Goal: Transaction & Acquisition: Book appointment/travel/reservation

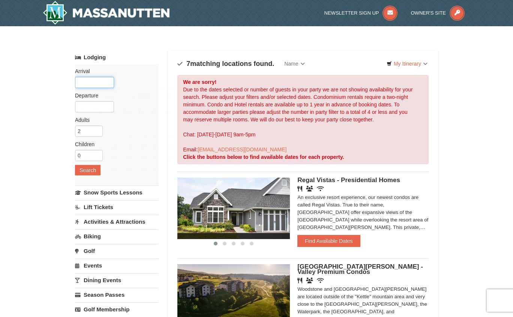
click at [101, 82] on input "text" at bounding box center [94, 82] width 39 height 11
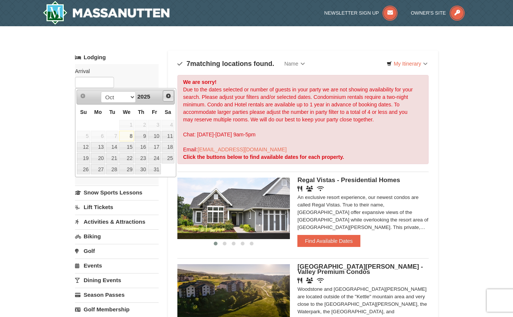
click at [172, 95] on link "Next" at bounding box center [168, 95] width 11 height 11
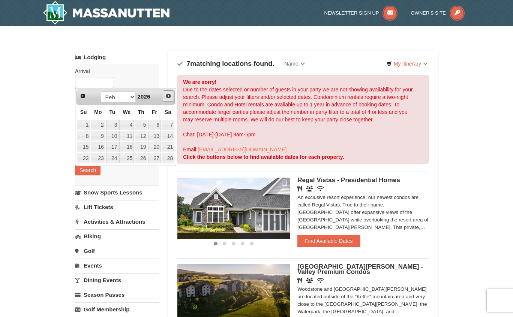
click at [173, 95] on link "Next" at bounding box center [168, 95] width 11 height 11
click at [171, 95] on span "Next" at bounding box center [168, 96] width 6 height 6
click at [127, 147] on link "13" at bounding box center [126, 147] width 15 height 11
type input "[DATE]"
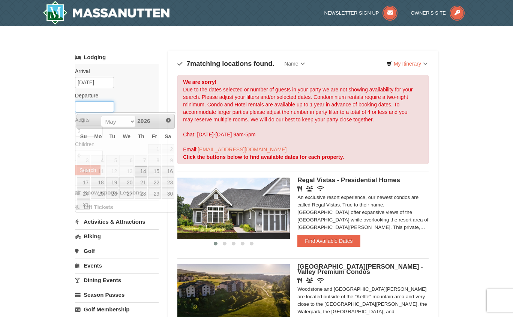
click at [104, 107] on input "text" at bounding box center [94, 106] width 39 height 11
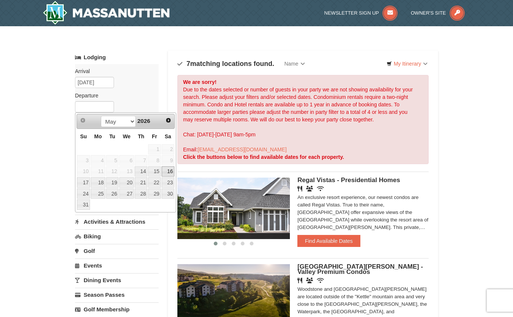
click at [170, 171] on link "16" at bounding box center [168, 172] width 13 height 11
type input "[DATE]"
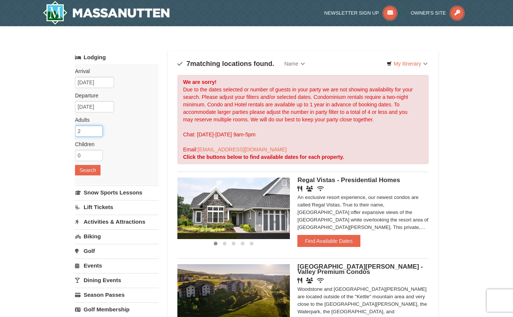
click at [95, 130] on input "2" at bounding box center [89, 131] width 28 height 11
click at [98, 131] on input "1" at bounding box center [89, 131] width 28 height 11
click at [98, 131] on input "2" at bounding box center [89, 131] width 28 height 11
click at [98, 131] on input "3" at bounding box center [89, 131] width 28 height 11
click at [98, 131] on input "4" at bounding box center [89, 131] width 28 height 11
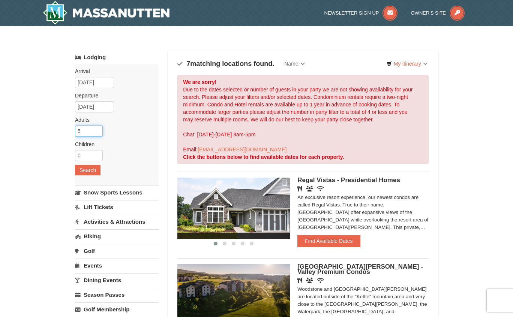
type input "5"
click at [98, 131] on input "5" at bounding box center [89, 131] width 28 height 11
click at [92, 170] on button "Search" at bounding box center [88, 170] width 26 height 11
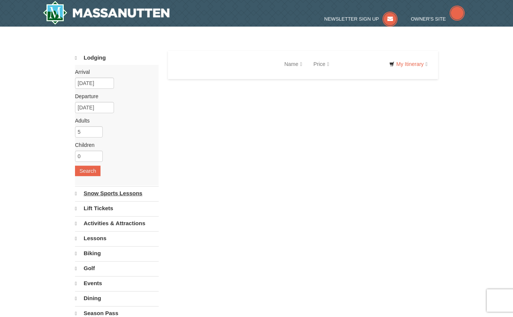
select select "10"
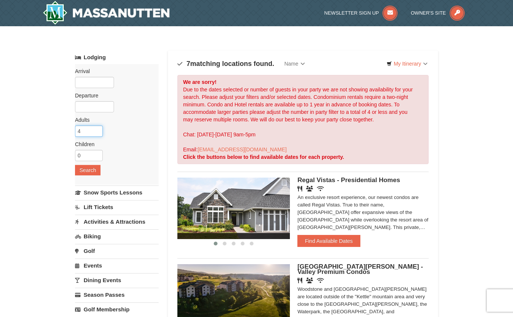
type input "4"
click at [97, 134] on input "4" at bounding box center [89, 131] width 28 height 11
click at [89, 170] on button "Search" at bounding box center [88, 170] width 26 height 11
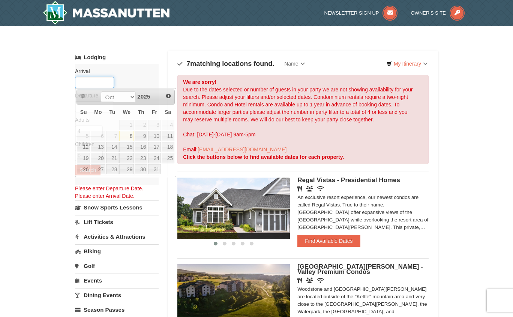
click at [107, 81] on input "text" at bounding box center [94, 82] width 39 height 11
click at [168, 96] on span "Next" at bounding box center [168, 96] width 6 height 6
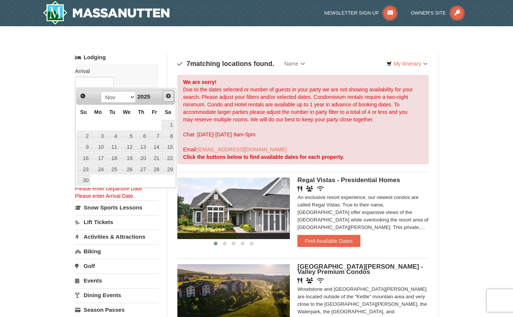
click at [168, 96] on span "Next" at bounding box center [168, 96] width 6 height 6
click at [167, 96] on span "Next" at bounding box center [168, 96] width 6 height 6
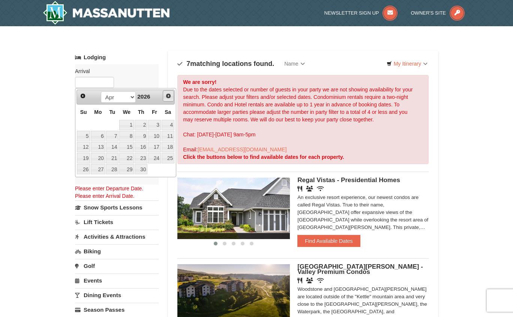
click at [167, 96] on span "Next" at bounding box center [168, 96] width 6 height 6
click at [127, 147] on link "13" at bounding box center [126, 147] width 15 height 11
type input "[DATE]"
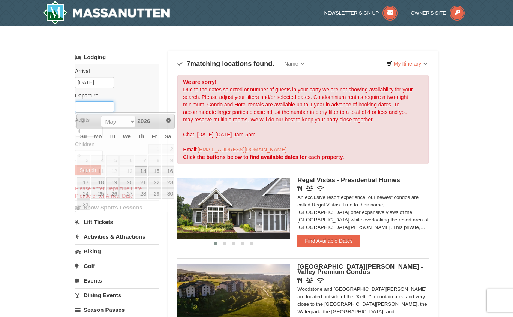
click at [104, 108] on input "text" at bounding box center [94, 106] width 39 height 11
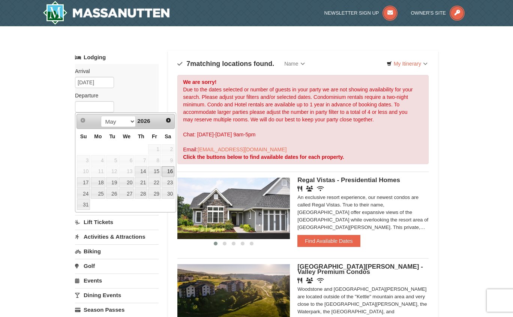
click at [168, 170] on link "16" at bounding box center [168, 172] width 13 height 11
type input "[DATE]"
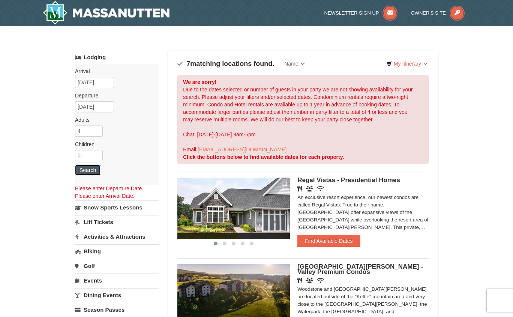
click at [92, 173] on button "Search" at bounding box center [88, 170] width 26 height 11
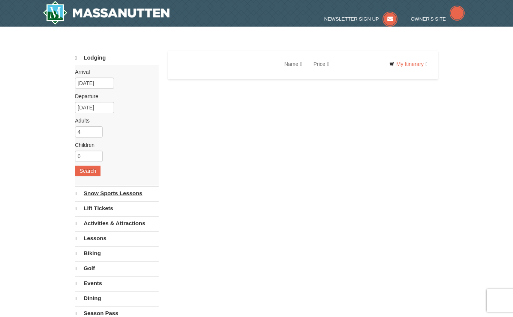
select select "10"
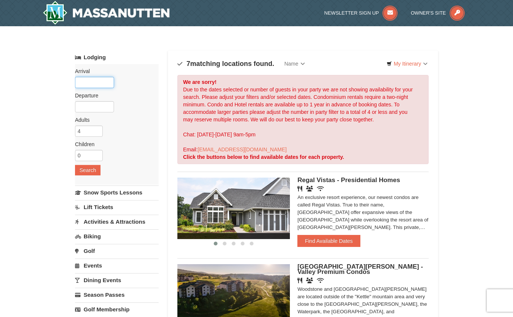
click at [96, 85] on input "text" at bounding box center [94, 82] width 39 height 11
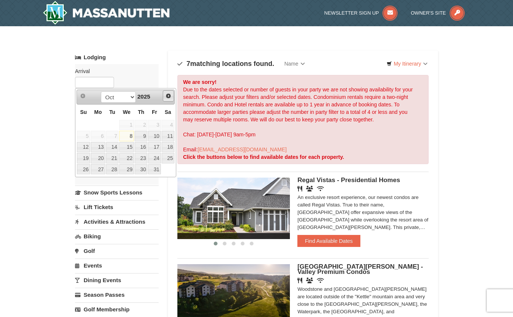
click at [168, 95] on span "Next" at bounding box center [168, 96] width 6 height 6
click at [168, 94] on span "Next" at bounding box center [168, 96] width 6 height 6
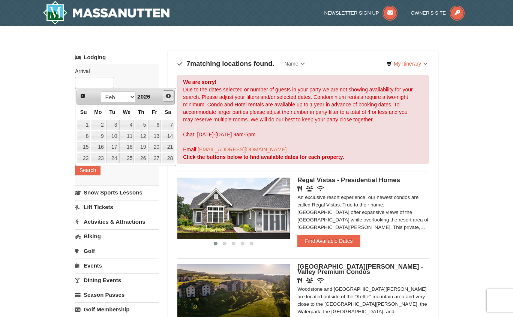
click at [168, 94] on span "Next" at bounding box center [168, 96] width 6 height 6
click at [170, 98] on span "Next" at bounding box center [168, 96] width 6 height 6
click at [128, 146] on link "13" at bounding box center [126, 147] width 15 height 11
type input "[DATE]"
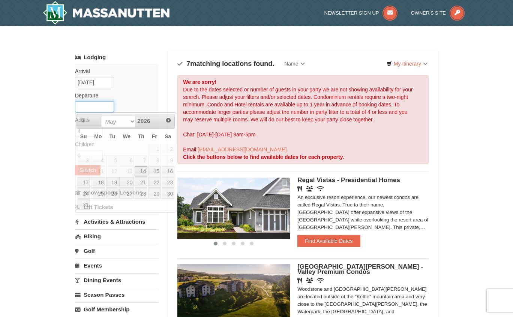
drag, startPoint x: 98, startPoint y: 108, endPoint x: 137, endPoint y: 125, distance: 42.0
click at [99, 108] on input "text" at bounding box center [94, 106] width 39 height 11
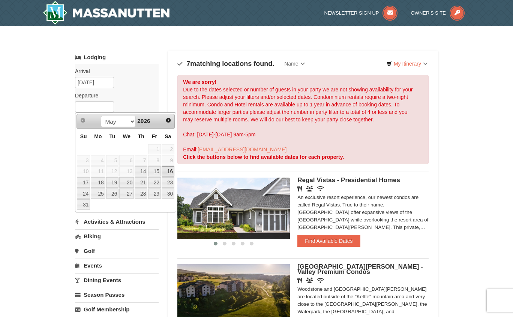
click at [168, 171] on link "16" at bounding box center [168, 172] width 13 height 11
type input "[DATE]"
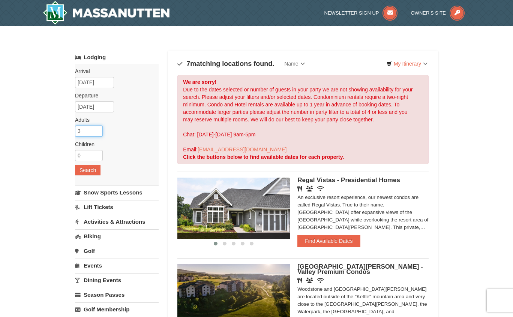
type input "3"
click at [98, 134] on input "3" at bounding box center [89, 131] width 28 height 11
click at [89, 171] on button "Search" at bounding box center [88, 170] width 26 height 11
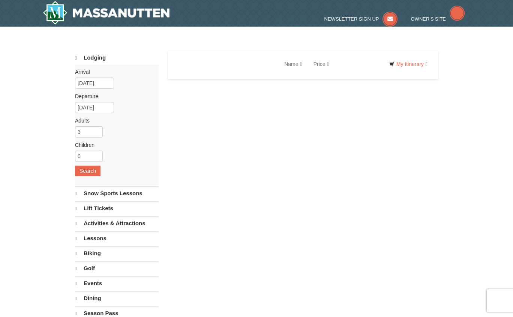
select select "10"
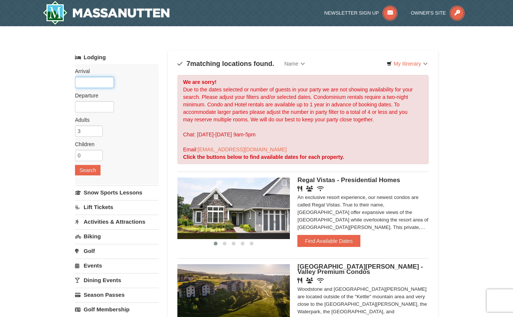
click at [90, 81] on input "text" at bounding box center [94, 82] width 39 height 11
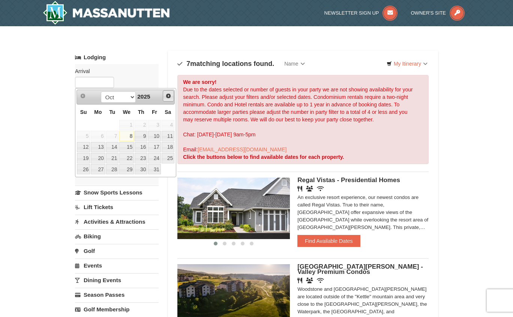
click at [168, 96] on span "Next" at bounding box center [168, 96] width 6 height 6
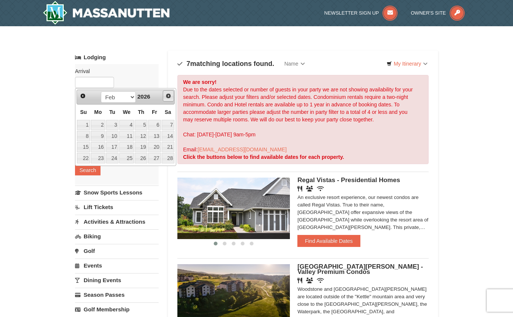
click at [169, 96] on span "Next" at bounding box center [168, 96] width 6 height 6
click at [168, 97] on span "Next" at bounding box center [168, 96] width 6 height 6
click at [124, 144] on link "13" at bounding box center [126, 147] width 15 height 11
type input "05/13/2026"
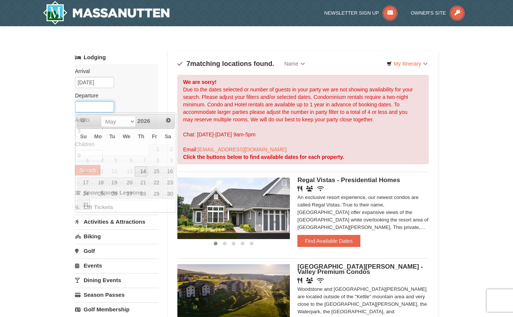
drag, startPoint x: 95, startPoint y: 104, endPoint x: 129, endPoint y: 116, distance: 35.4
click at [96, 104] on input "text" at bounding box center [94, 106] width 39 height 11
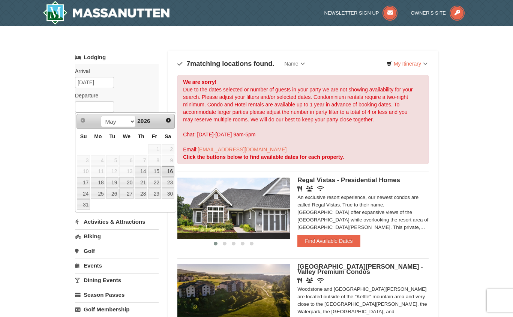
click at [171, 172] on link "16" at bounding box center [168, 172] width 13 height 11
type input "05/16/2026"
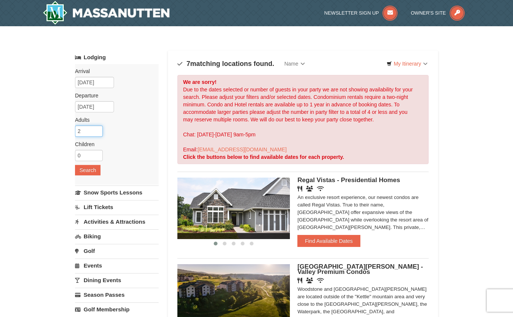
type input "2"
click at [98, 133] on input "2" at bounding box center [89, 131] width 28 height 11
click at [92, 169] on button "Search" at bounding box center [88, 170] width 26 height 11
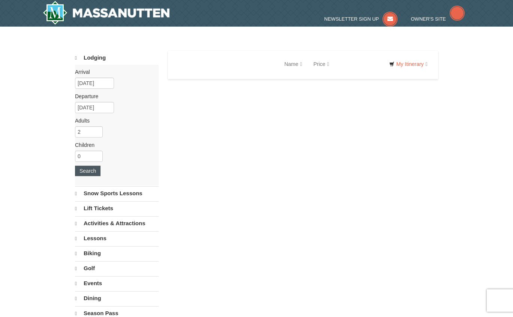
select select "10"
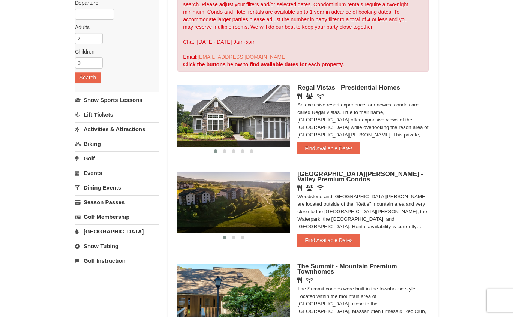
scroll to position [113, 0]
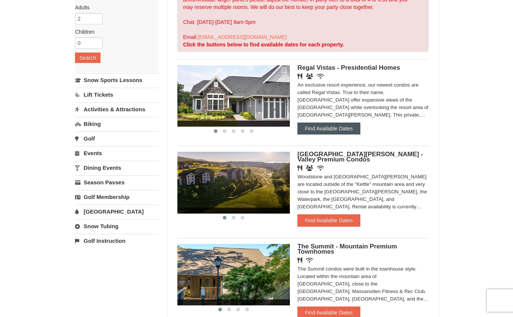
click at [335, 131] on button "Find Available Dates" at bounding box center [328, 129] width 63 height 12
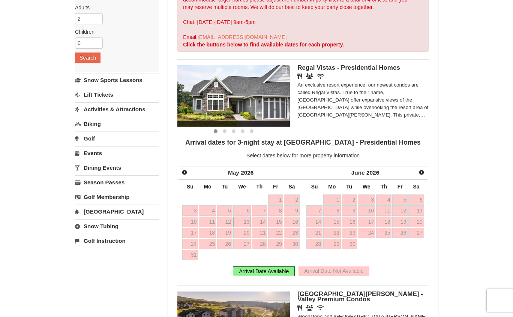
click at [245, 223] on link "13" at bounding box center [242, 222] width 18 height 11
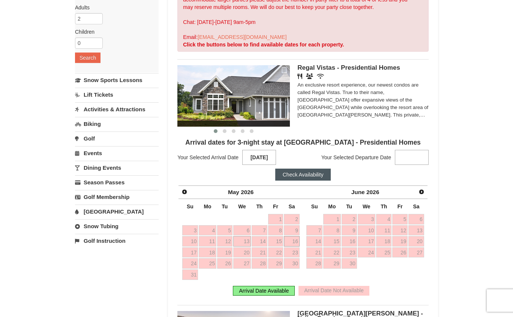
click at [293, 243] on link "16" at bounding box center [291, 241] width 15 height 11
click at [315, 177] on button "Check Availability" at bounding box center [303, 175] width 56 height 12
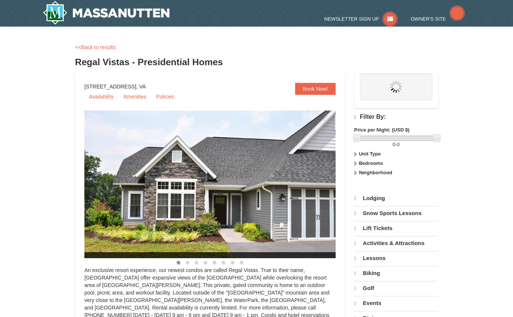
select select "10"
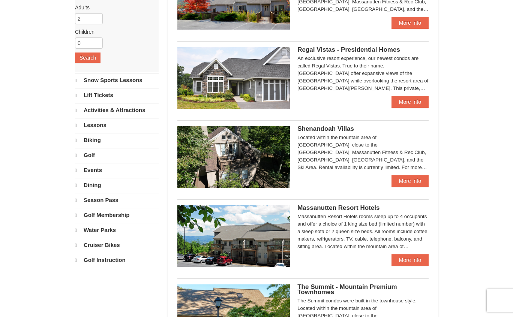
select select "10"
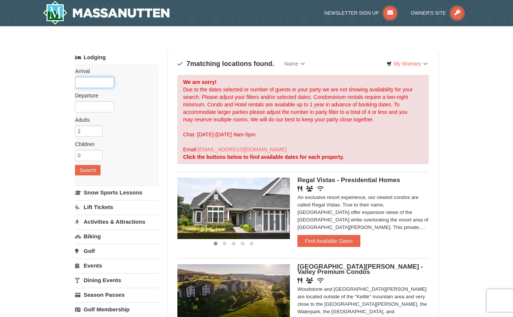
click at [90, 80] on input "text" at bounding box center [94, 82] width 39 height 11
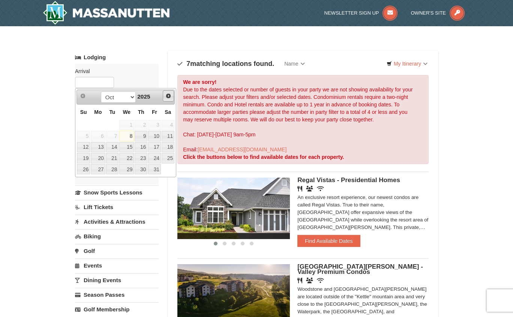
click at [171, 99] on link "Next" at bounding box center [168, 95] width 11 height 11
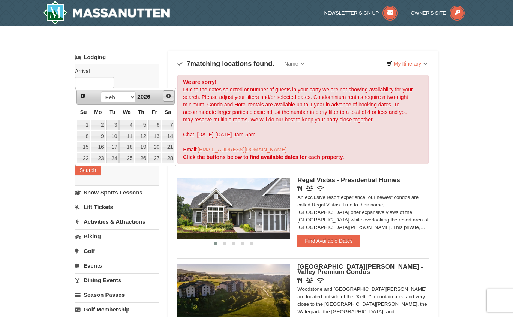
click at [171, 99] on link "Next" at bounding box center [168, 95] width 11 height 11
click at [170, 99] on link "Next" at bounding box center [168, 95] width 11 height 11
click at [128, 146] on link "13" at bounding box center [126, 147] width 15 height 11
type input "[DATE]"
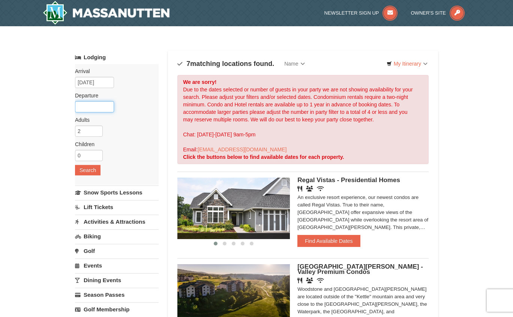
click at [104, 106] on input "text" at bounding box center [94, 106] width 39 height 11
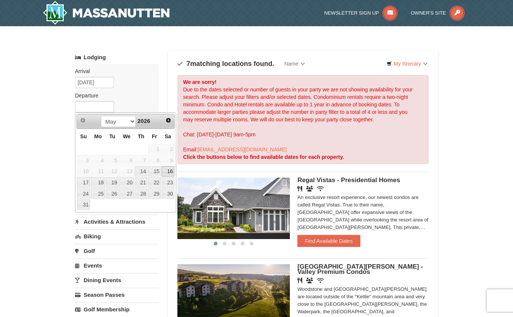
click at [173, 170] on link "16" at bounding box center [168, 172] width 13 height 11
type input "05/16/2026"
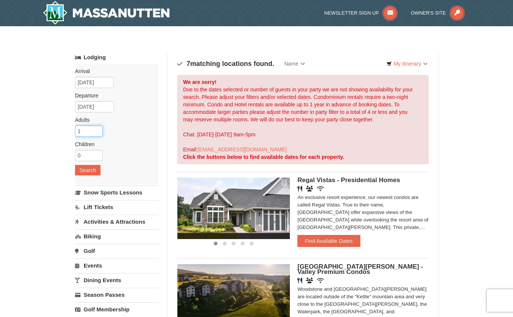
type input "1"
click at [98, 133] on input "1" at bounding box center [89, 131] width 28 height 11
click at [85, 170] on button "Search" at bounding box center [88, 170] width 26 height 11
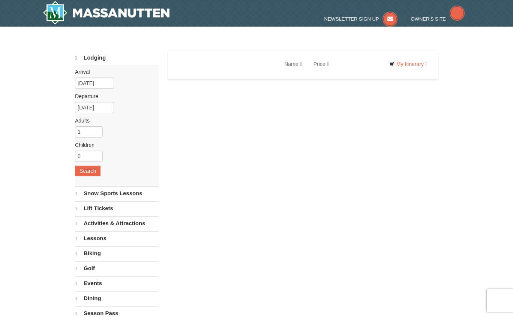
select select "10"
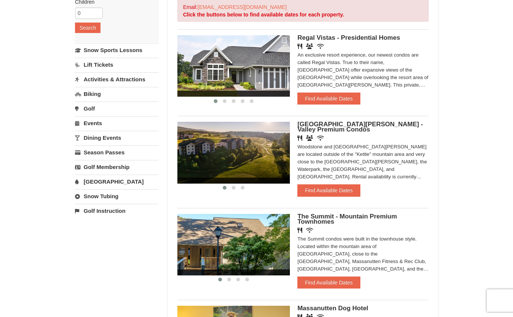
scroll to position [188, 0]
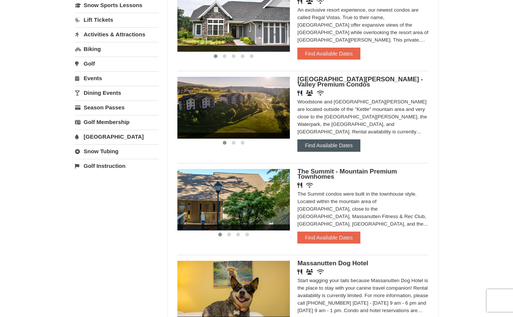
click at [329, 147] on button "Find Available Dates" at bounding box center [328, 146] width 63 height 12
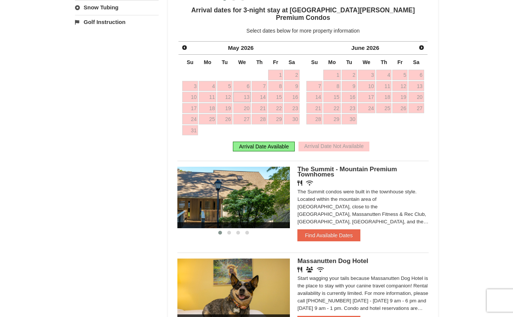
scroll to position [338, 0]
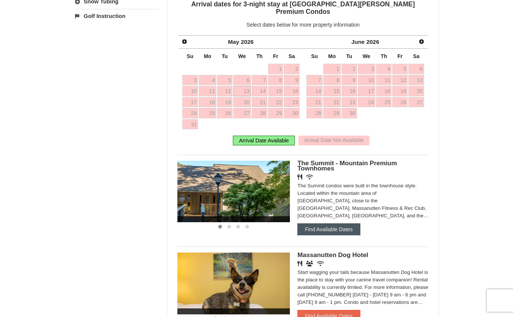
click at [351, 224] on button "Find Available Dates" at bounding box center [328, 230] width 63 height 12
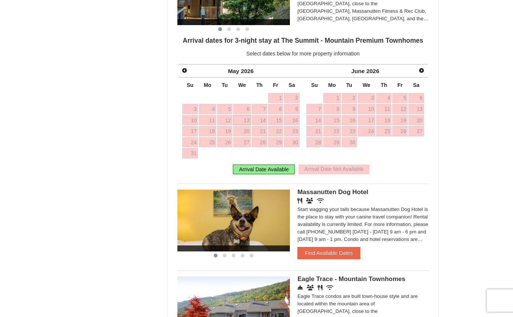
scroll to position [488, 0]
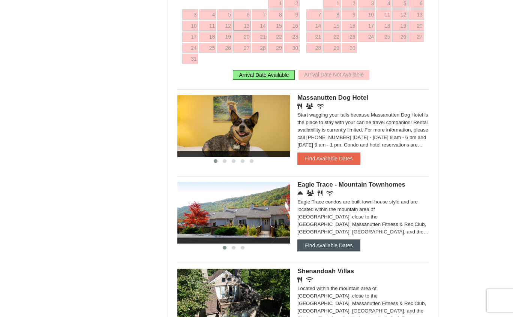
click at [350, 245] on button "Find Available Dates" at bounding box center [328, 246] width 63 height 12
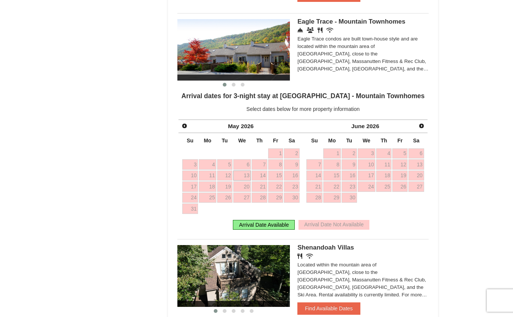
scroll to position [525, 0]
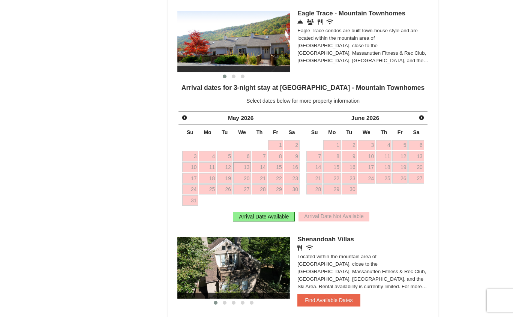
click at [249, 168] on link "13" at bounding box center [242, 167] width 18 height 11
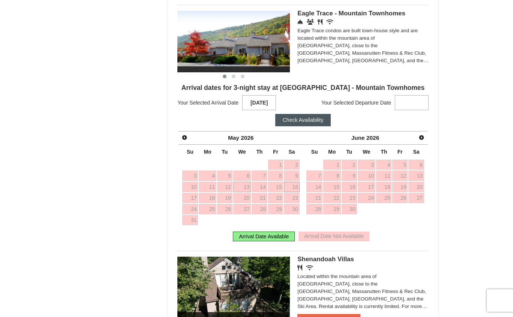
click at [297, 188] on link "16" at bounding box center [291, 187] width 15 height 11
click at [314, 120] on button "Check Availability" at bounding box center [303, 120] width 56 height 12
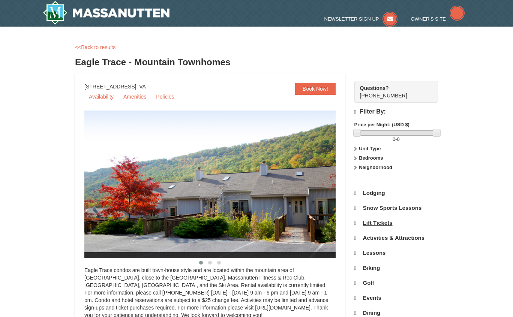
select select "10"
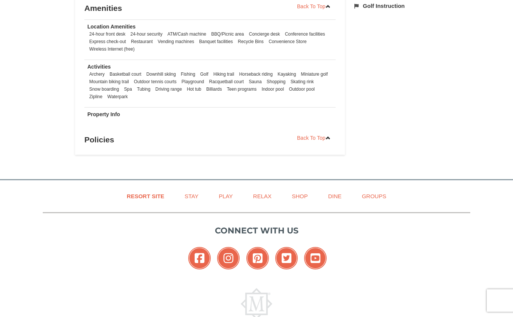
scroll to position [375, 0]
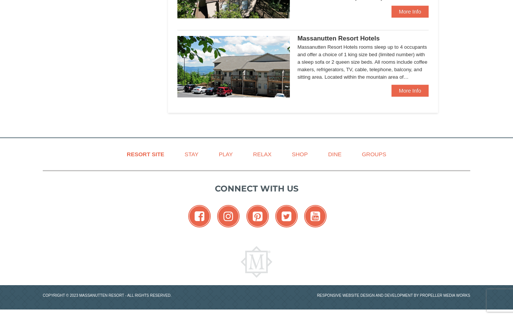
select select "10"
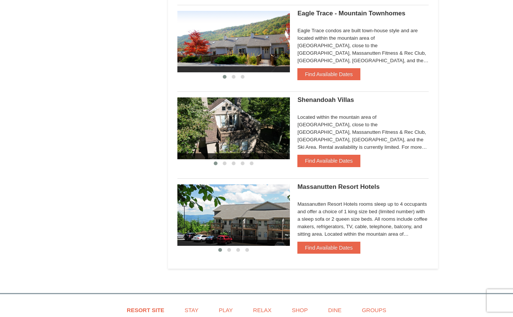
scroll to position [525, 0]
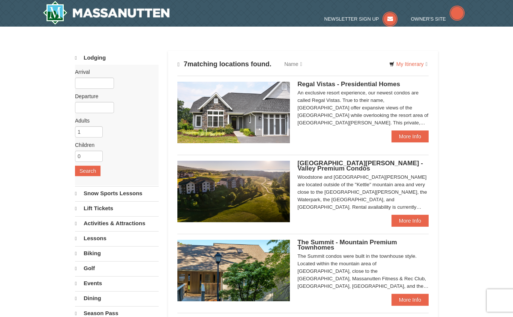
select select "10"
